Goal: Task Accomplishment & Management: Use online tool/utility

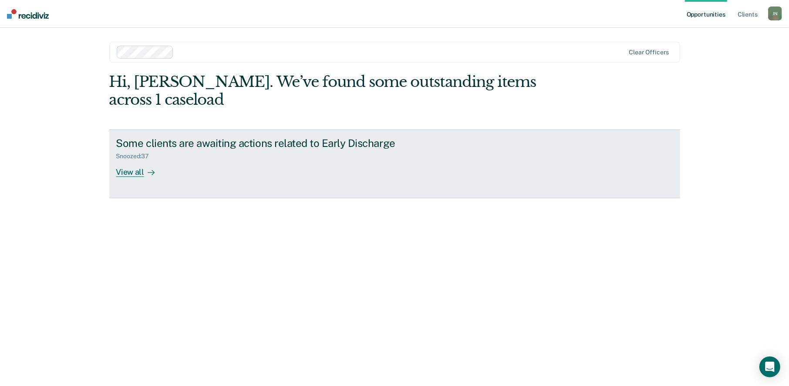
click at [128, 160] on div "View all" at bounding box center [140, 168] width 49 height 17
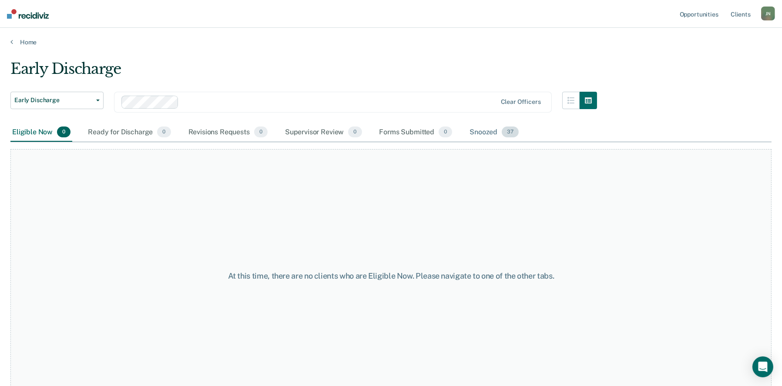
click at [497, 133] on div "Snoozed 37" at bounding box center [494, 132] width 53 height 19
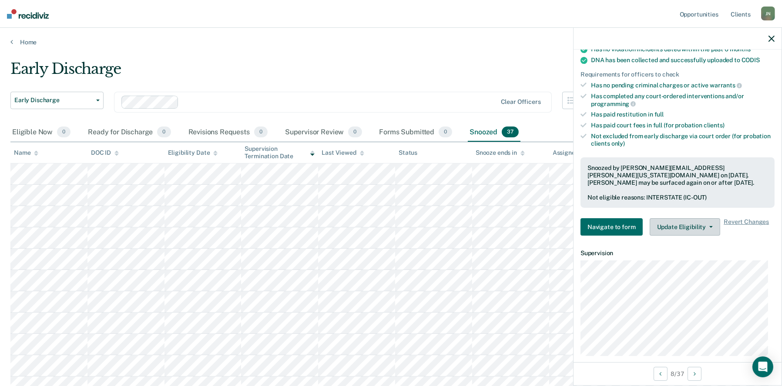
scroll to position [273, 0]
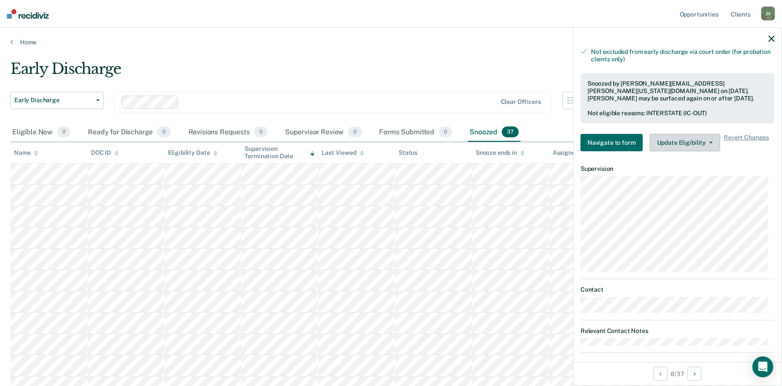
click at [698, 136] on button "Update Eligibility" at bounding box center [685, 142] width 71 height 17
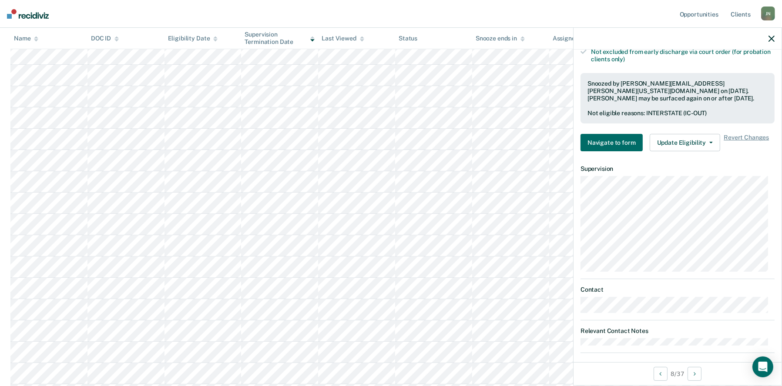
scroll to position [0, 0]
